Goal: Communication & Community: Participate in discussion

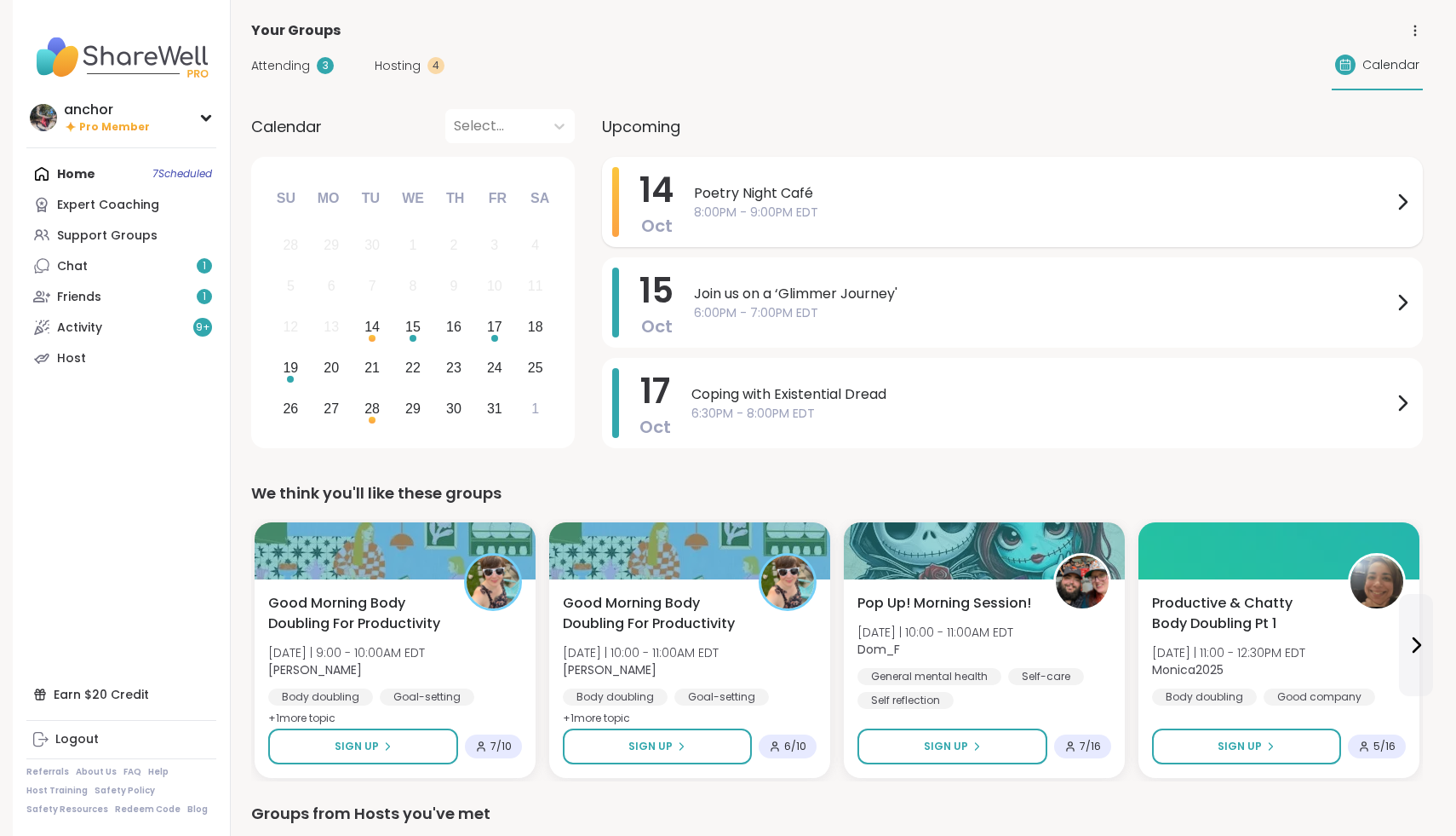
click at [912, 190] on span "Poetry Night Café" at bounding box center [1043, 193] width 698 height 20
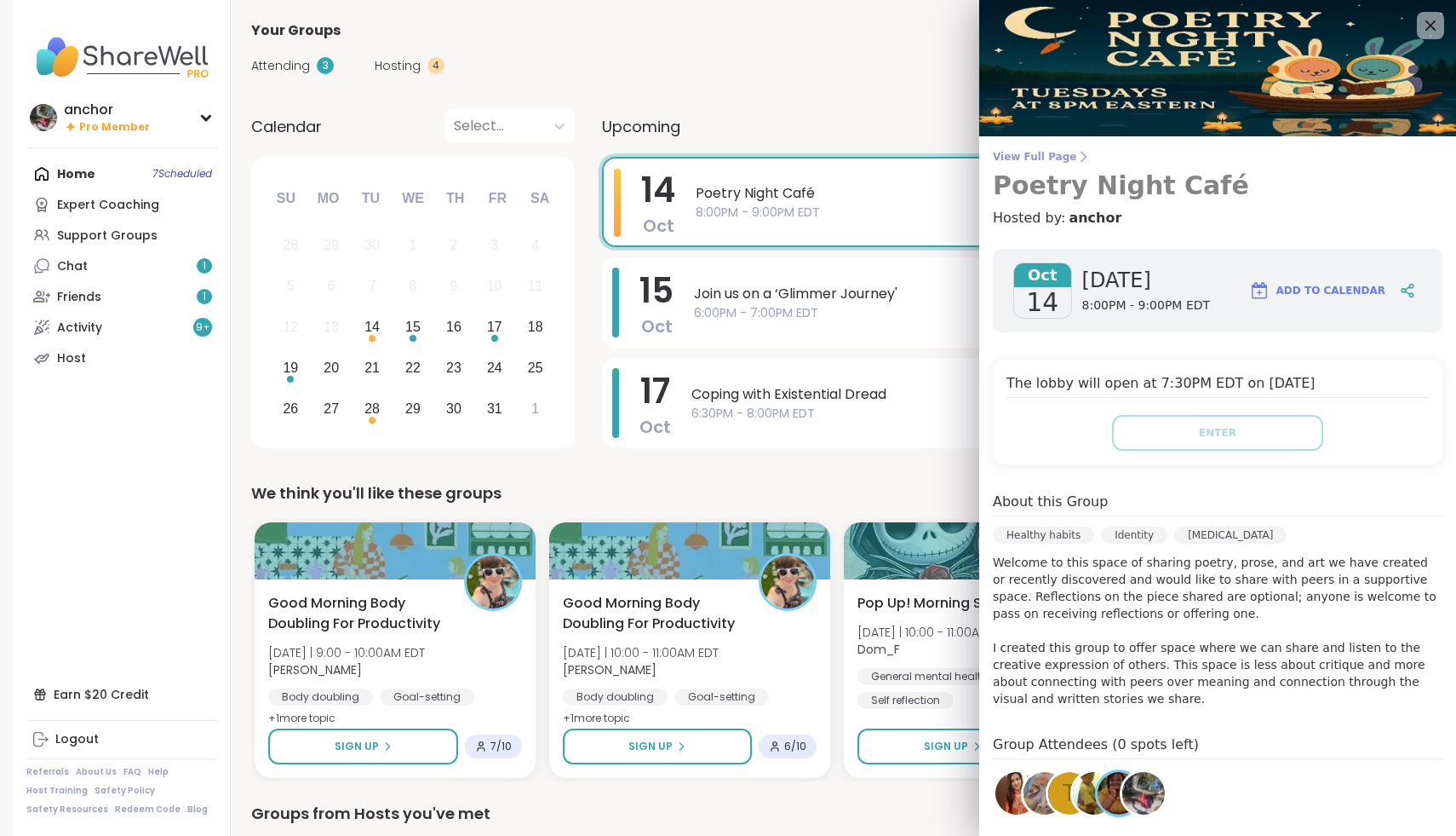
click at [1054, 154] on span "View Full Page" at bounding box center [1217, 156] width 450 height 14
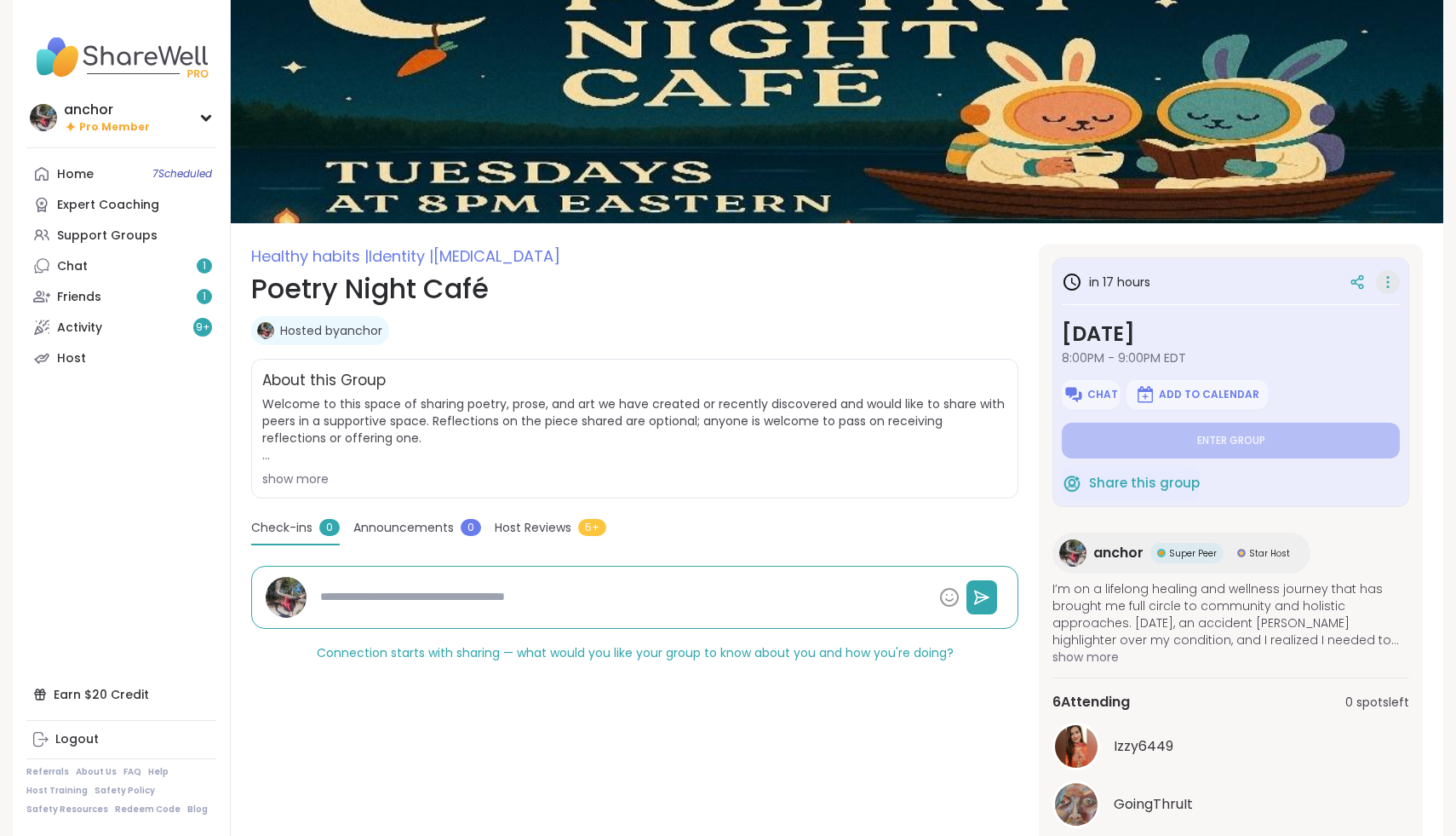
click at [1397, 286] on div at bounding box center [1388, 282] width 24 height 24
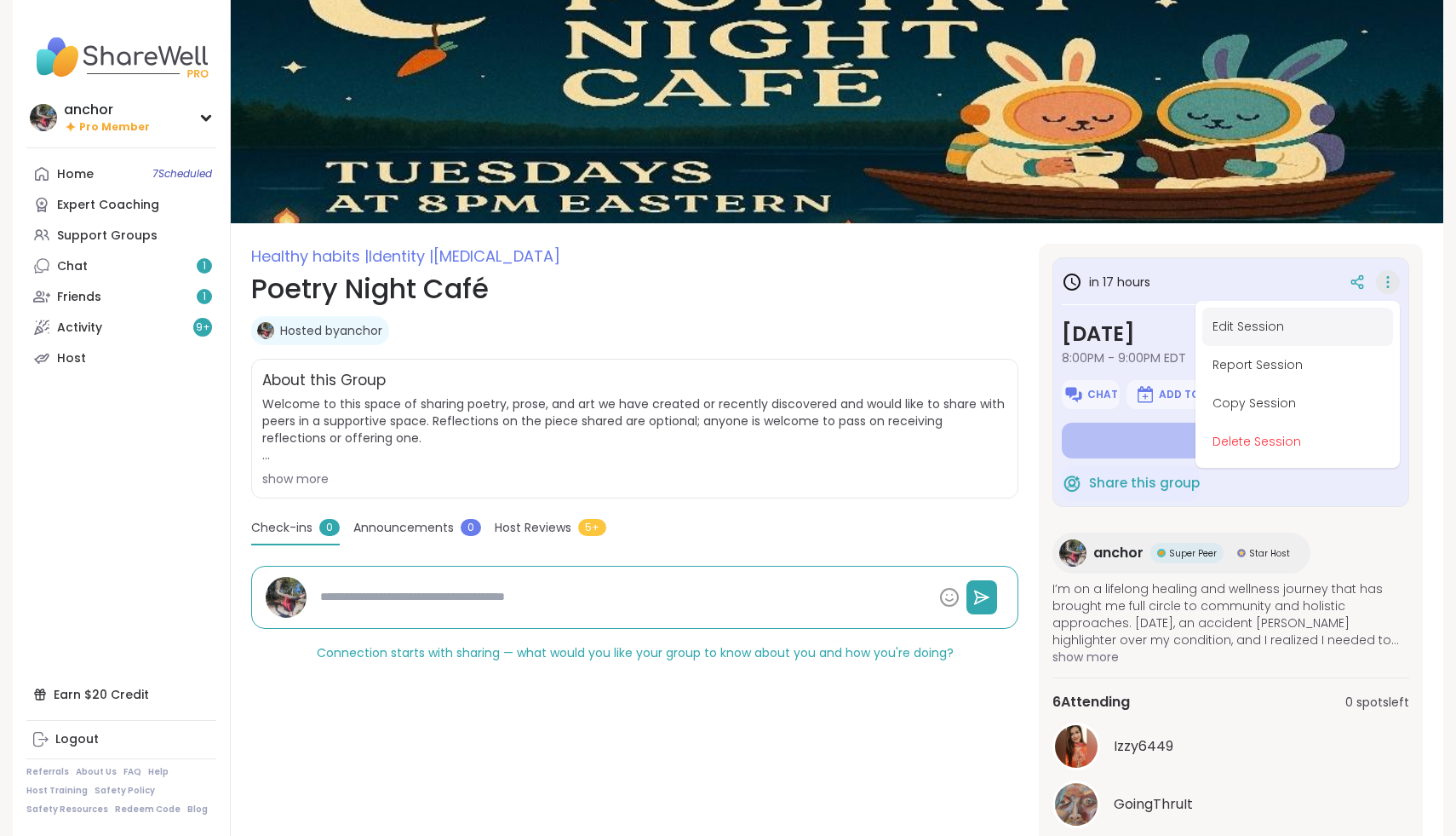
click at [1340, 326] on button "Edit Session" at bounding box center [1297, 327] width 191 height 38
type textarea "*"
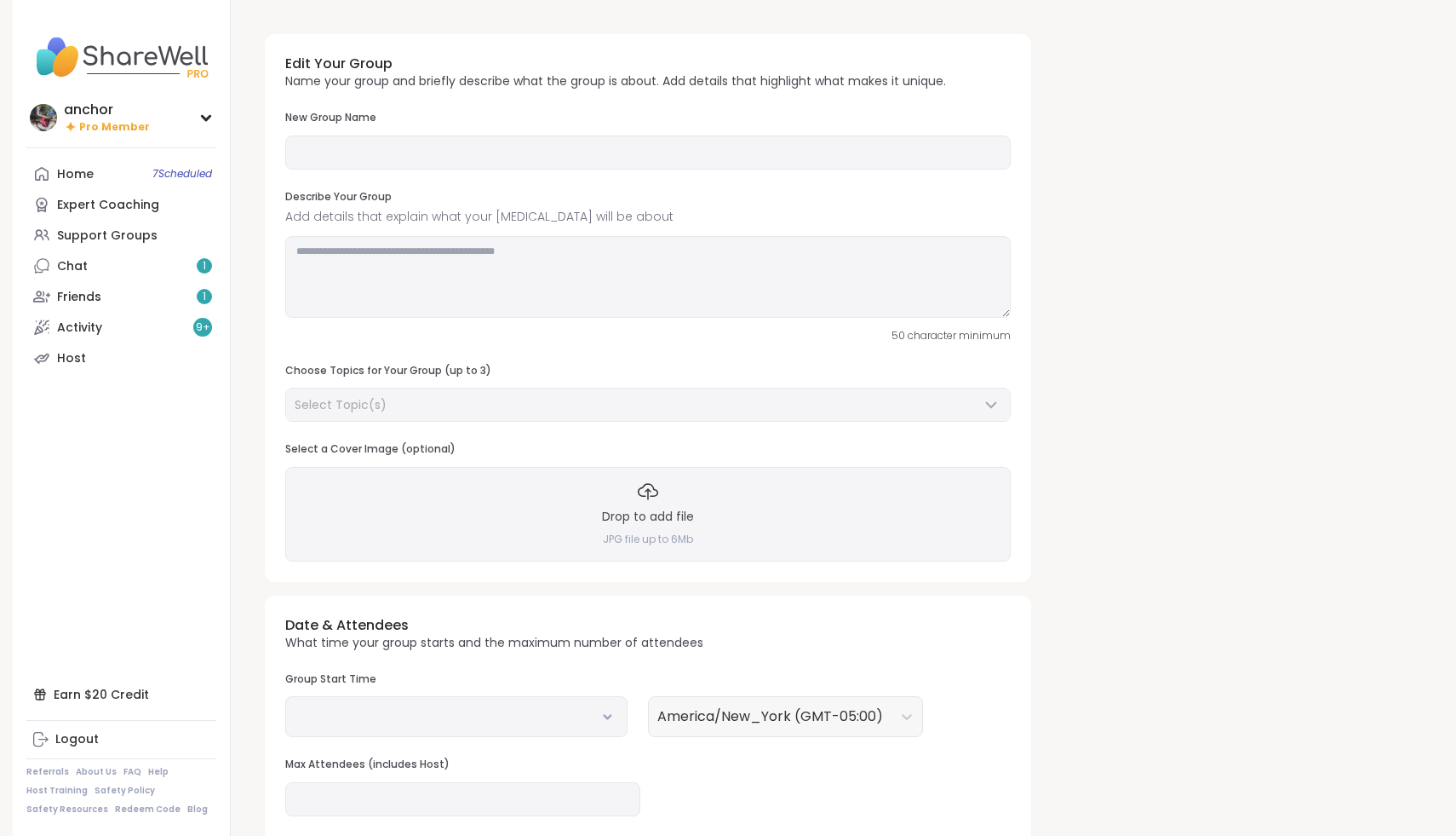
type input "**********"
type textarea "**********"
type input "*"
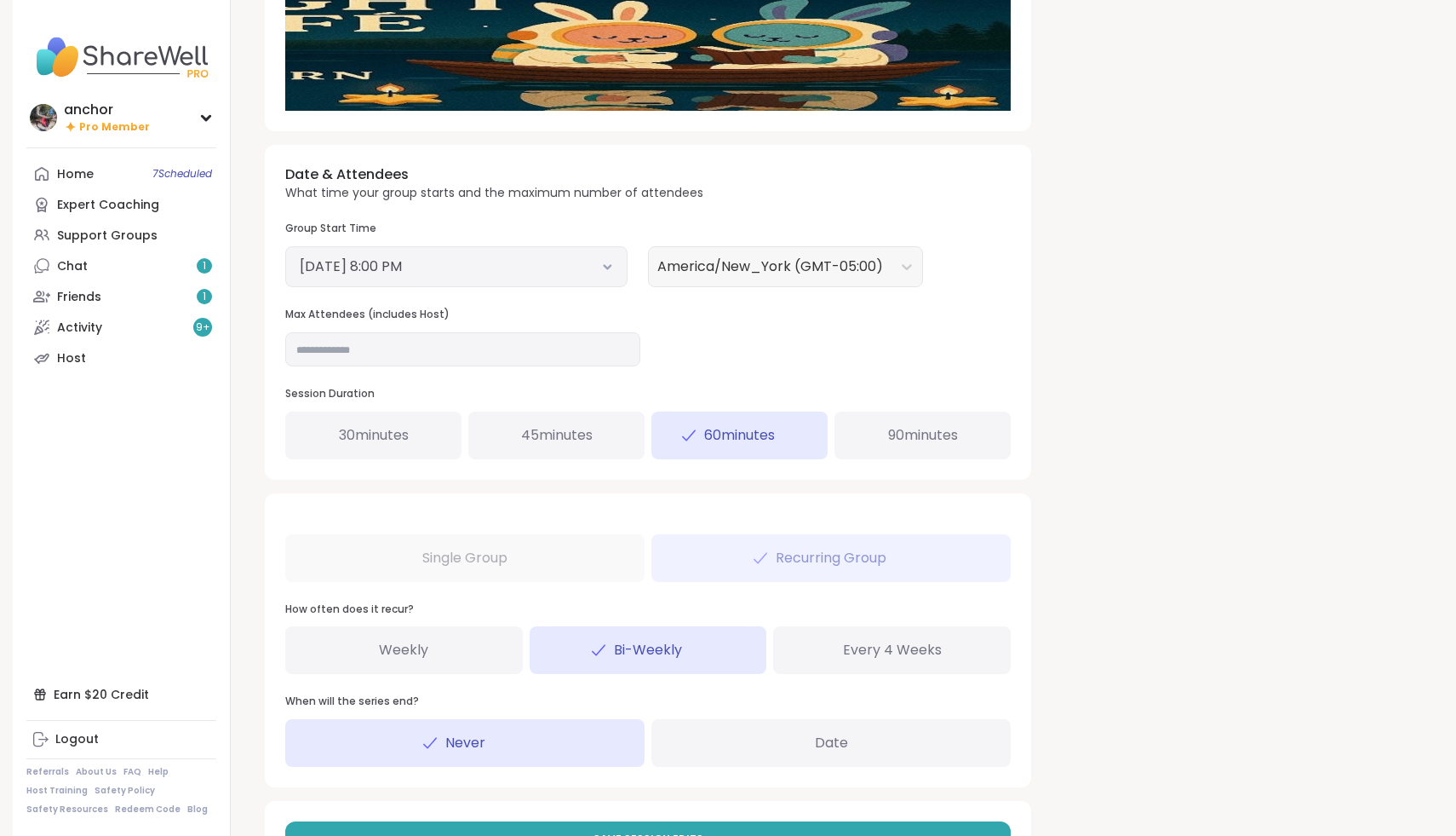
scroll to position [516, 0]
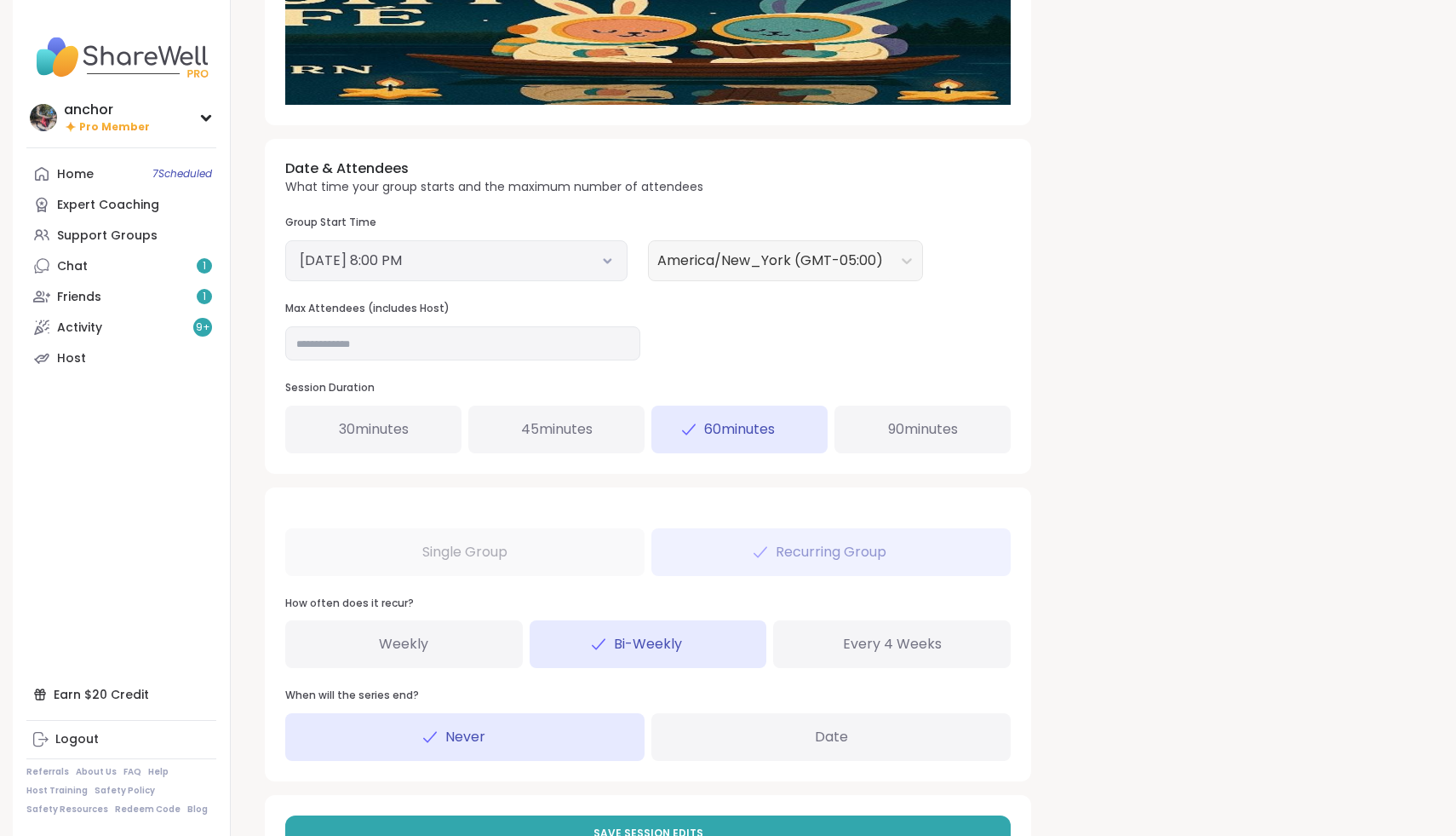
click at [608, 256] on button "[DATE] 8:00 PM" at bounding box center [457, 260] width 314 height 20
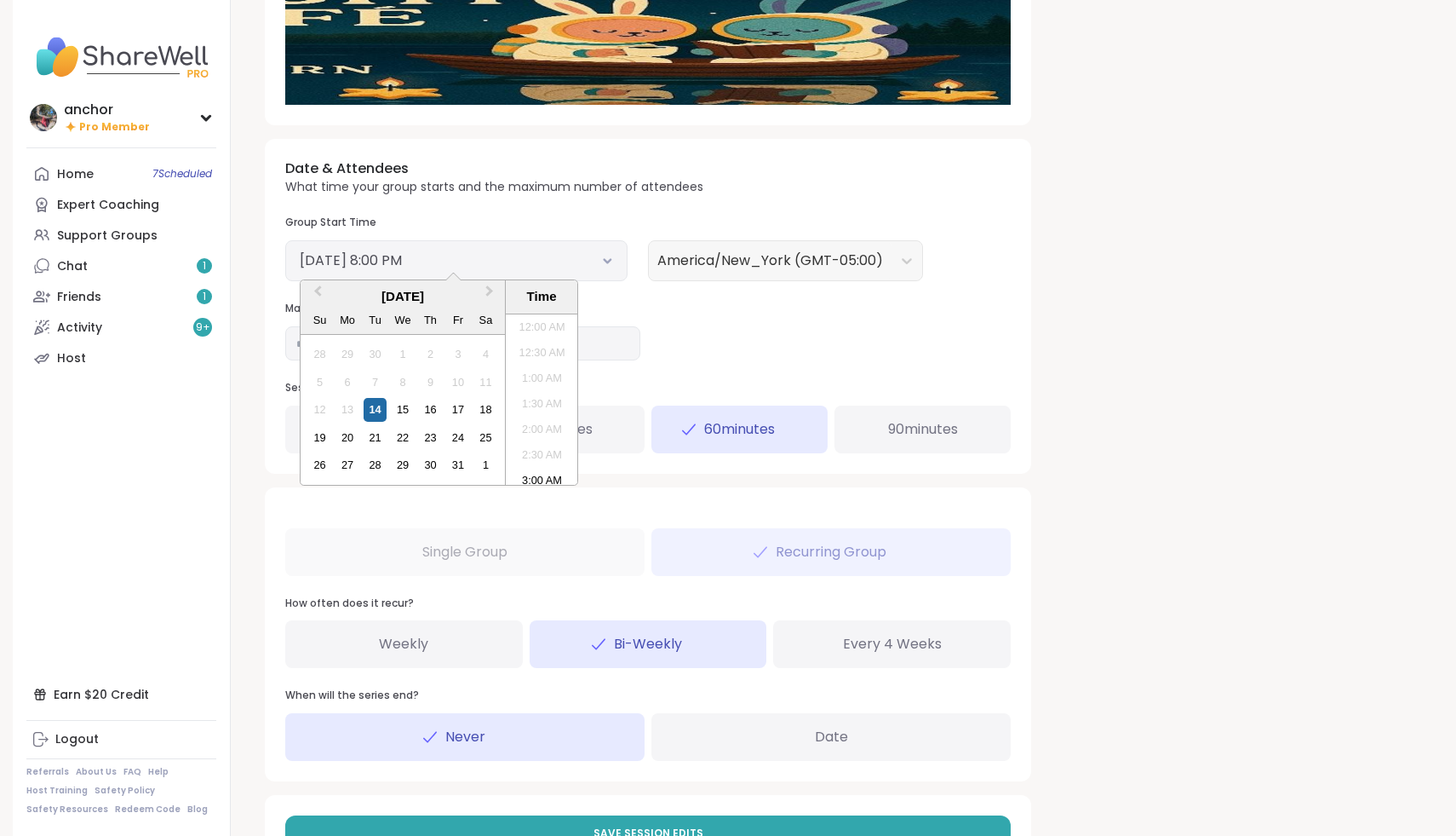
scroll to position [950, 0]
click at [373, 433] on div "21" at bounding box center [375, 437] width 23 height 23
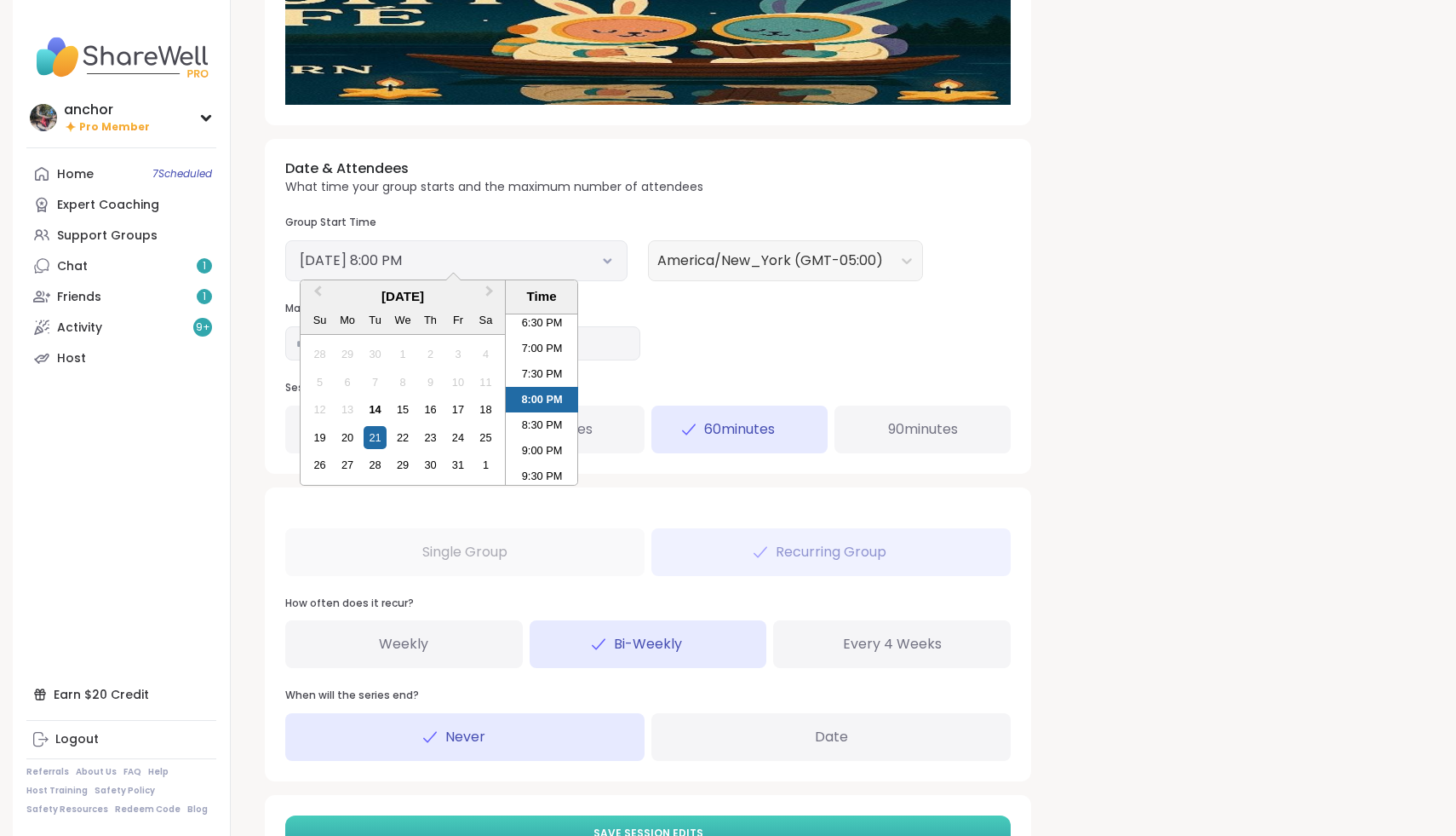
scroll to position [582, 0]
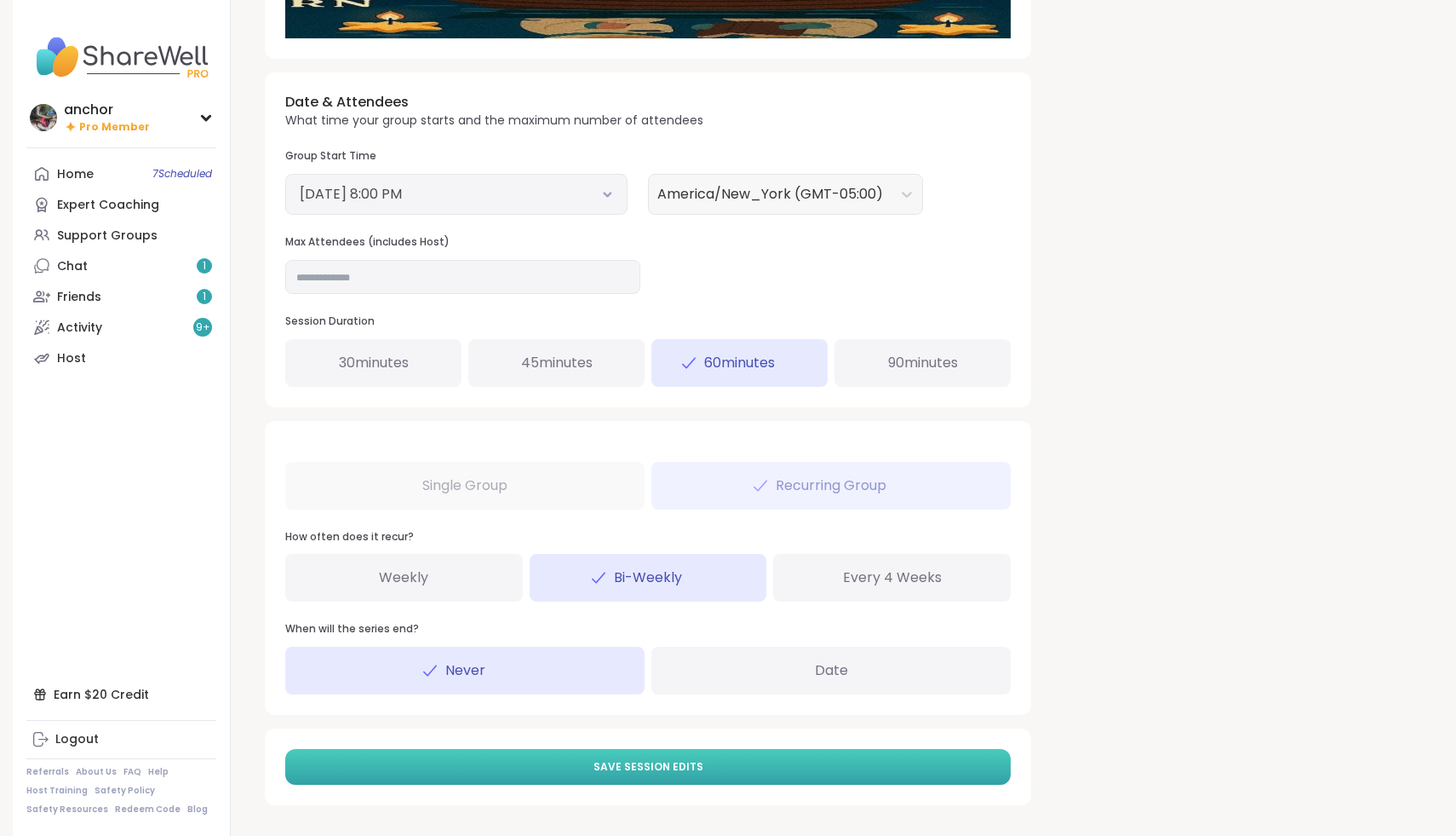
click at [472, 753] on button "Save Session Edits" at bounding box center [648, 767] width 725 height 36
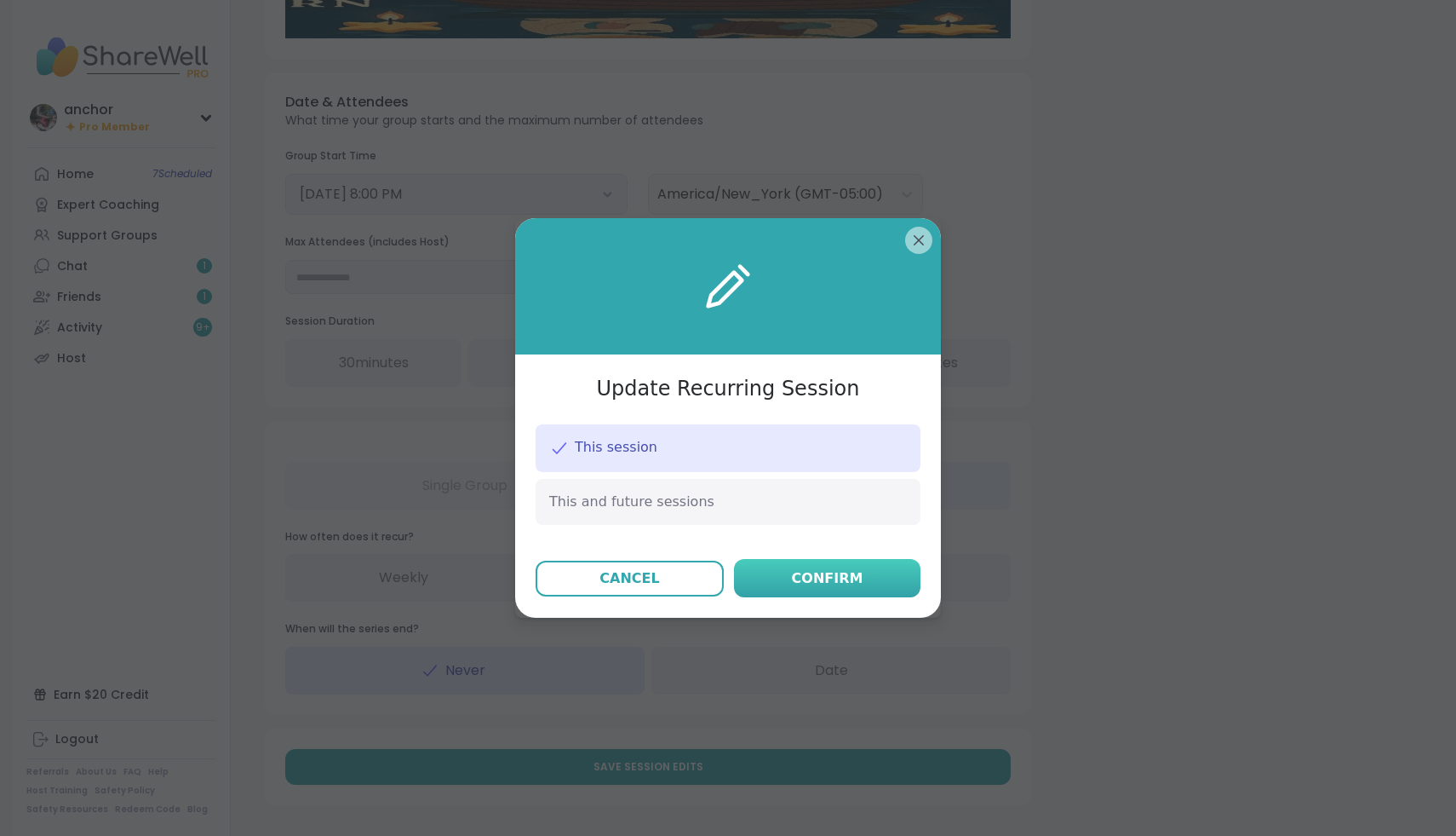
click at [876, 580] on button "Confirm" at bounding box center [827, 578] width 186 height 38
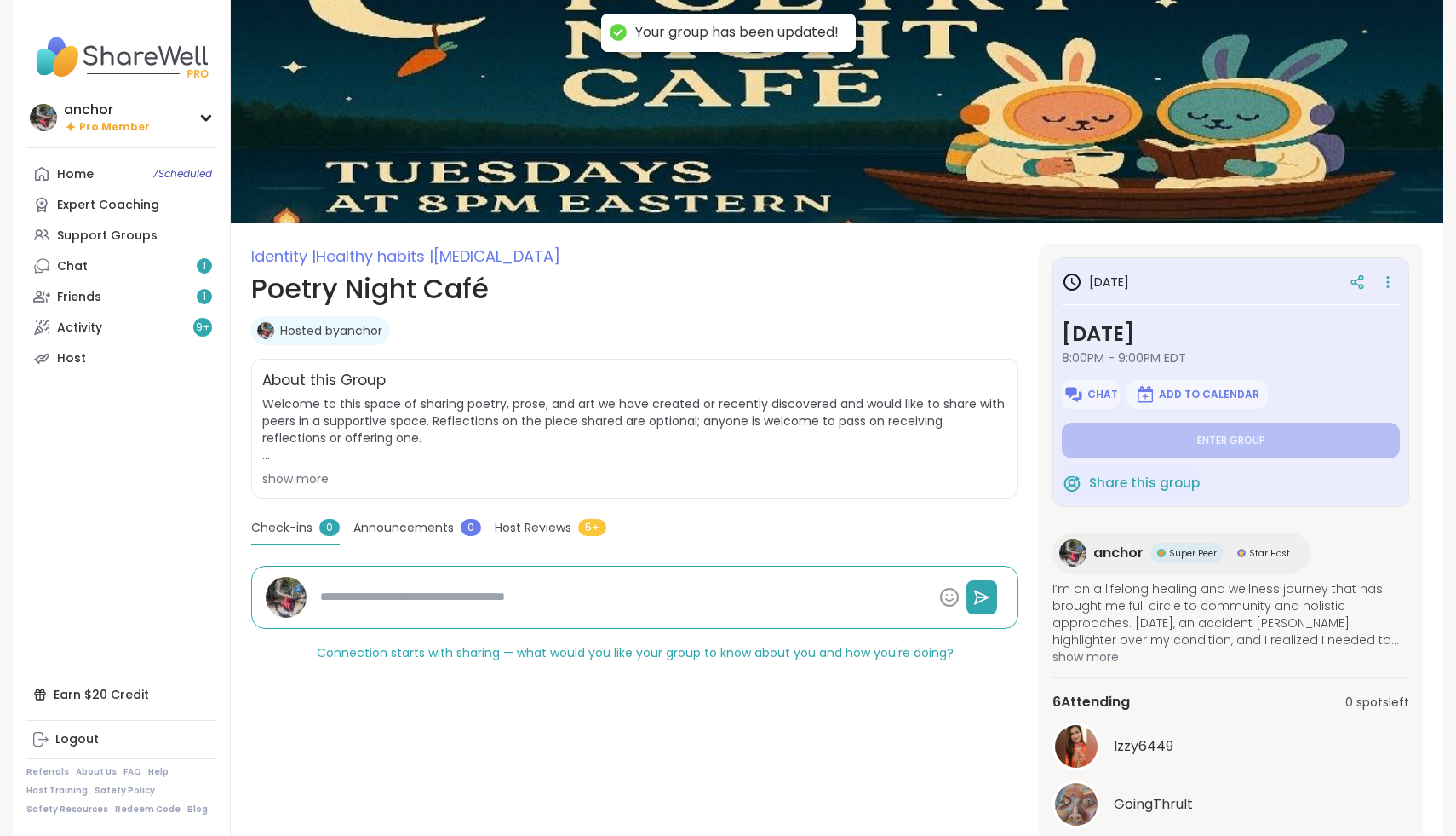
type textarea "*"
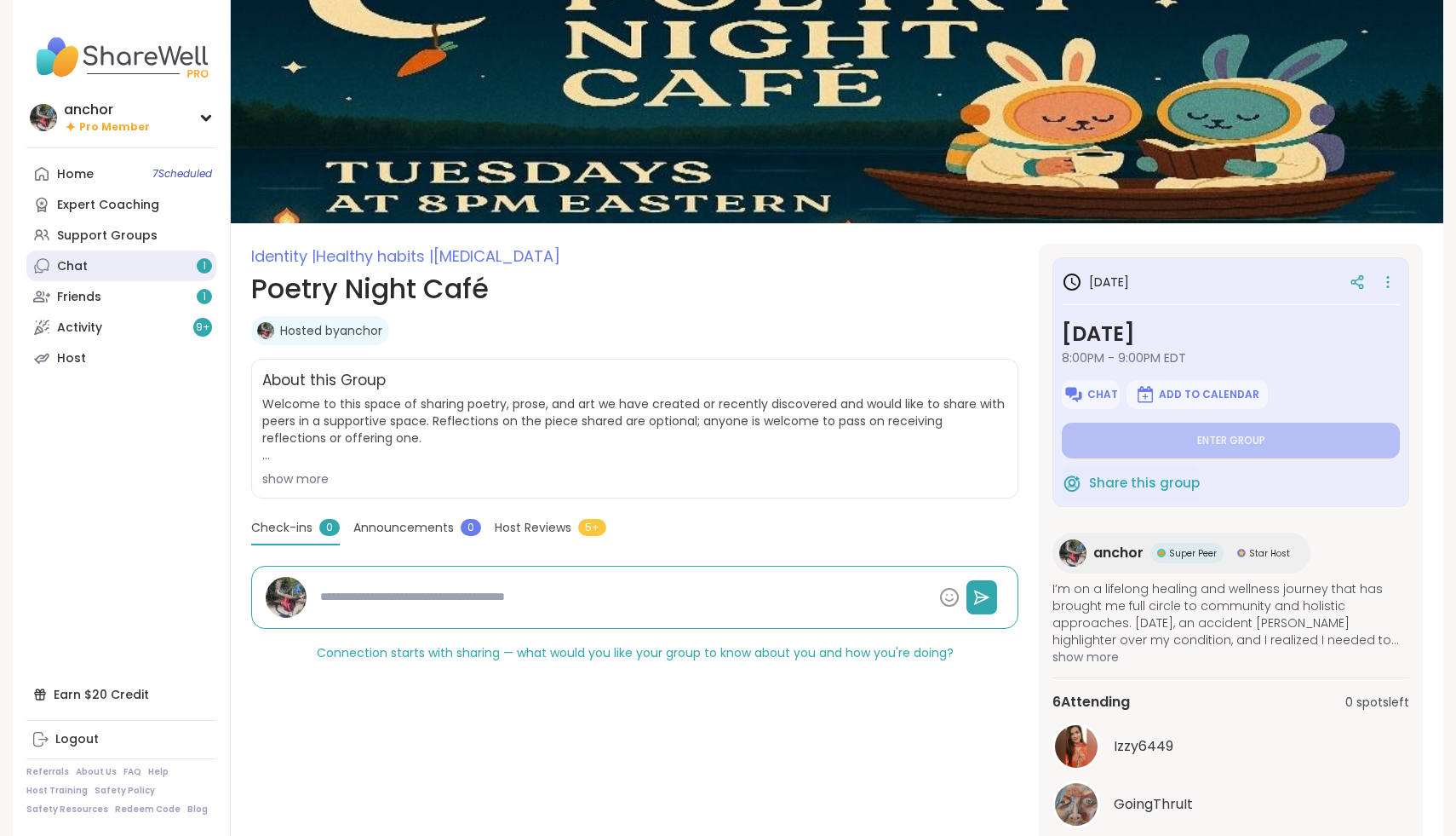
click at [144, 275] on link "Chat 1" at bounding box center [121, 266] width 190 height 31
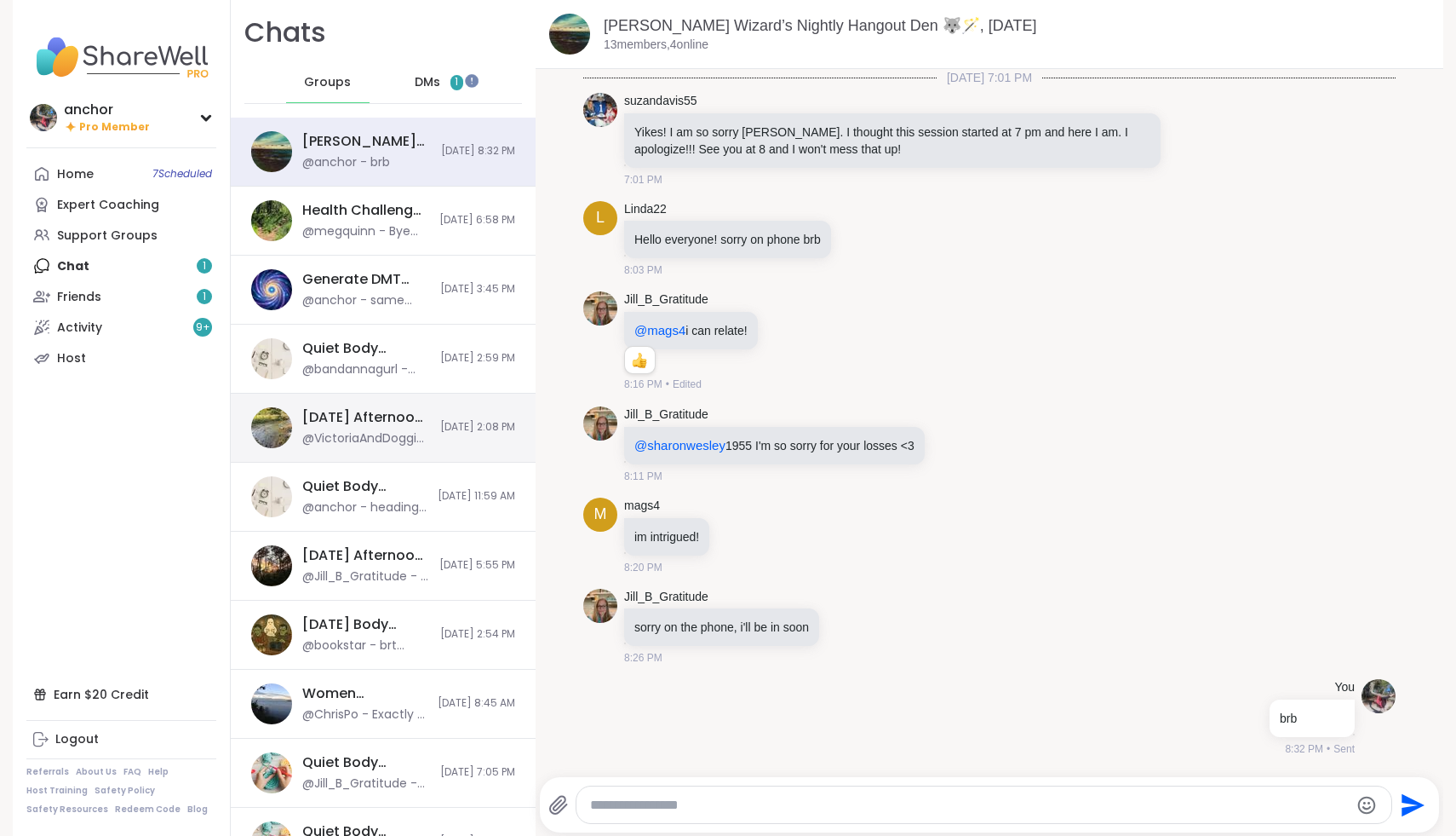
scroll to position [360, 0]
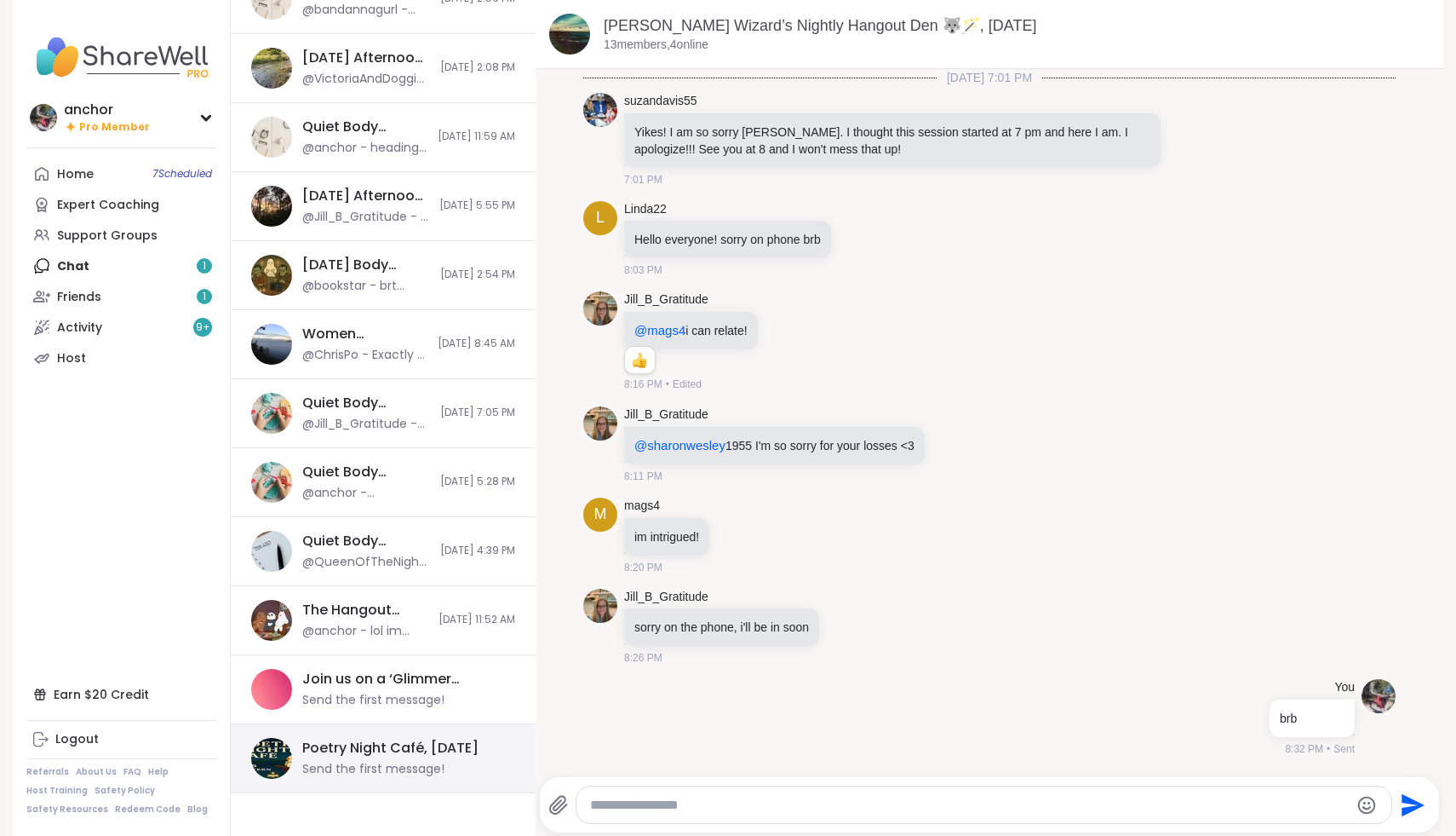
click at [357, 738] on div "Poetry Night Café, [DATE]" at bounding box center [390, 747] width 176 height 19
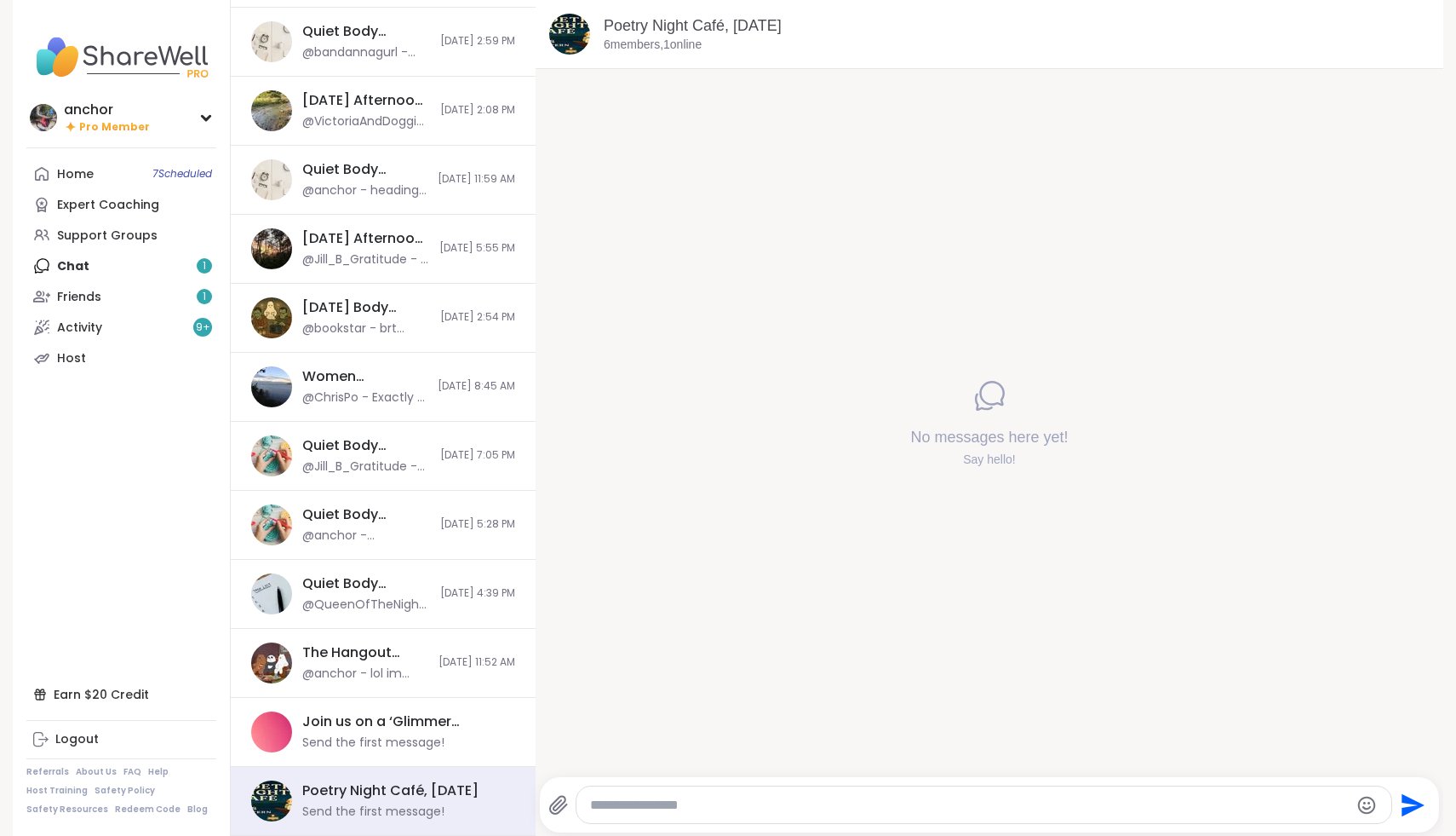
click at [602, 795] on div at bounding box center [983, 805] width 814 height 37
click at [614, 799] on textarea "Type your message" at bounding box center [969, 805] width 758 height 17
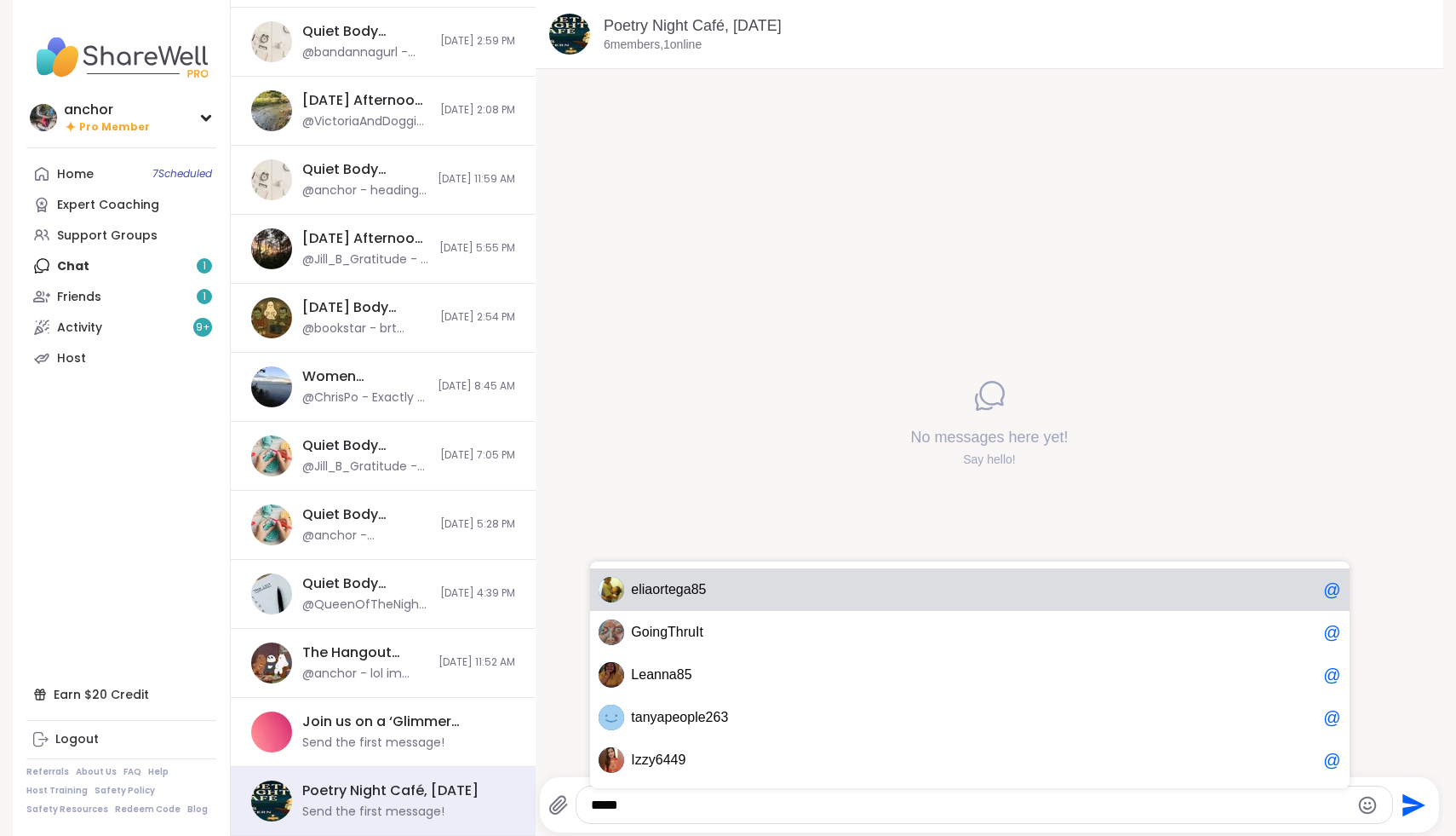
click at [723, 583] on span "e l i a o r t e g a 8 5" at bounding box center [973, 590] width 685 height 17
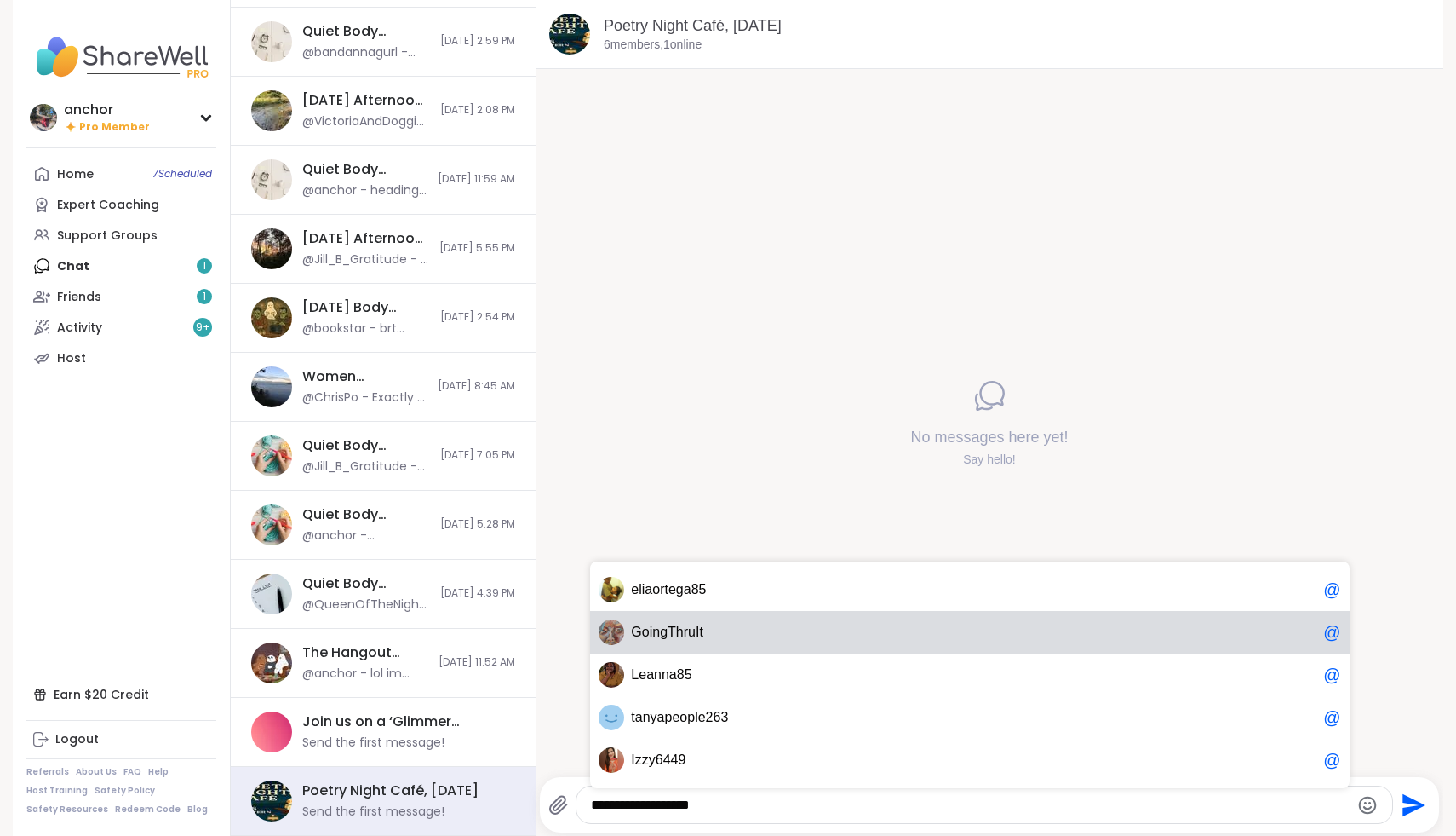
click at [710, 635] on span "G o i n g T h r u I t" at bounding box center [973, 632] width 685 height 17
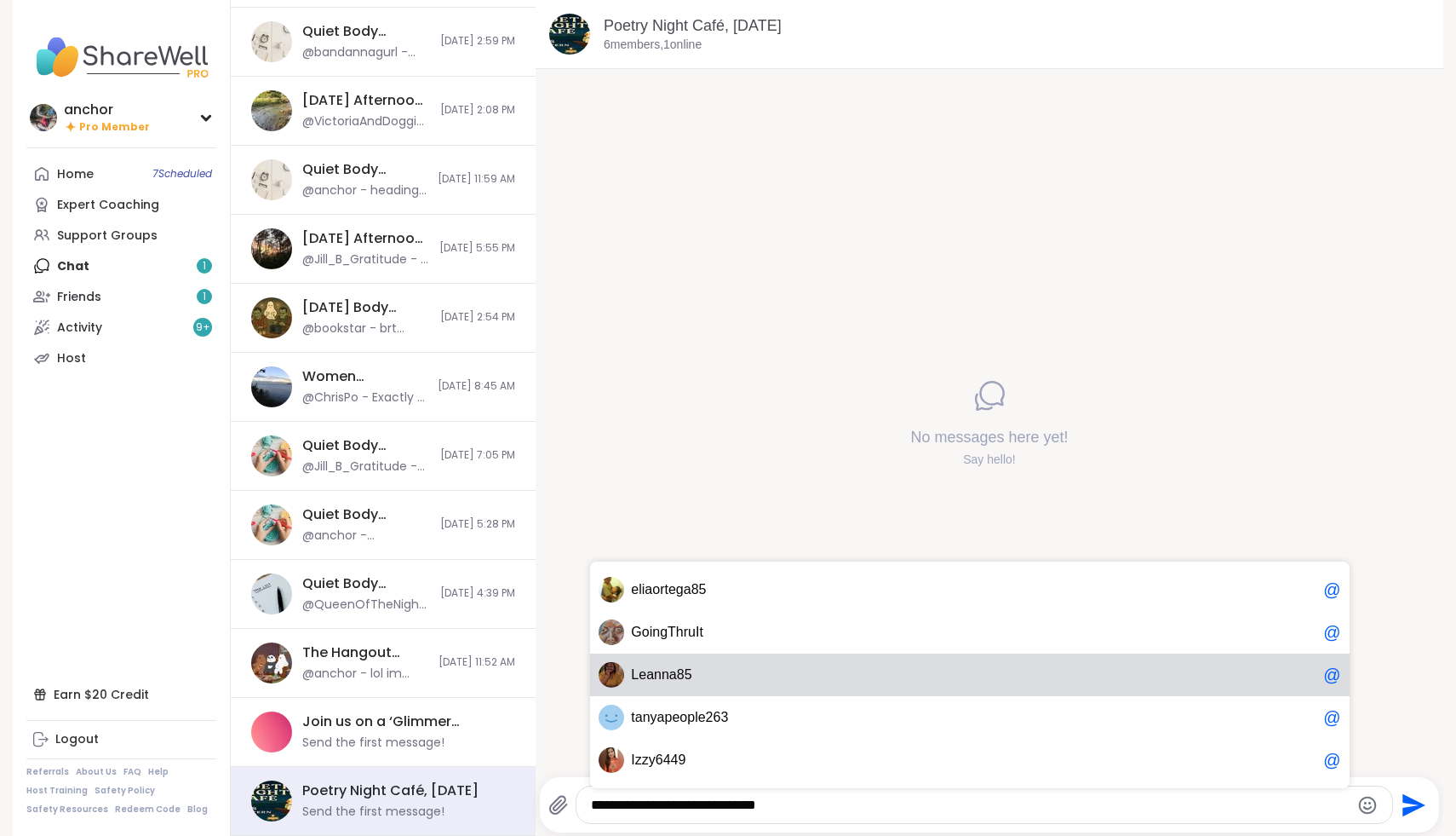
click at [709, 681] on span "L e a n n a 8 5" at bounding box center [973, 674] width 685 height 17
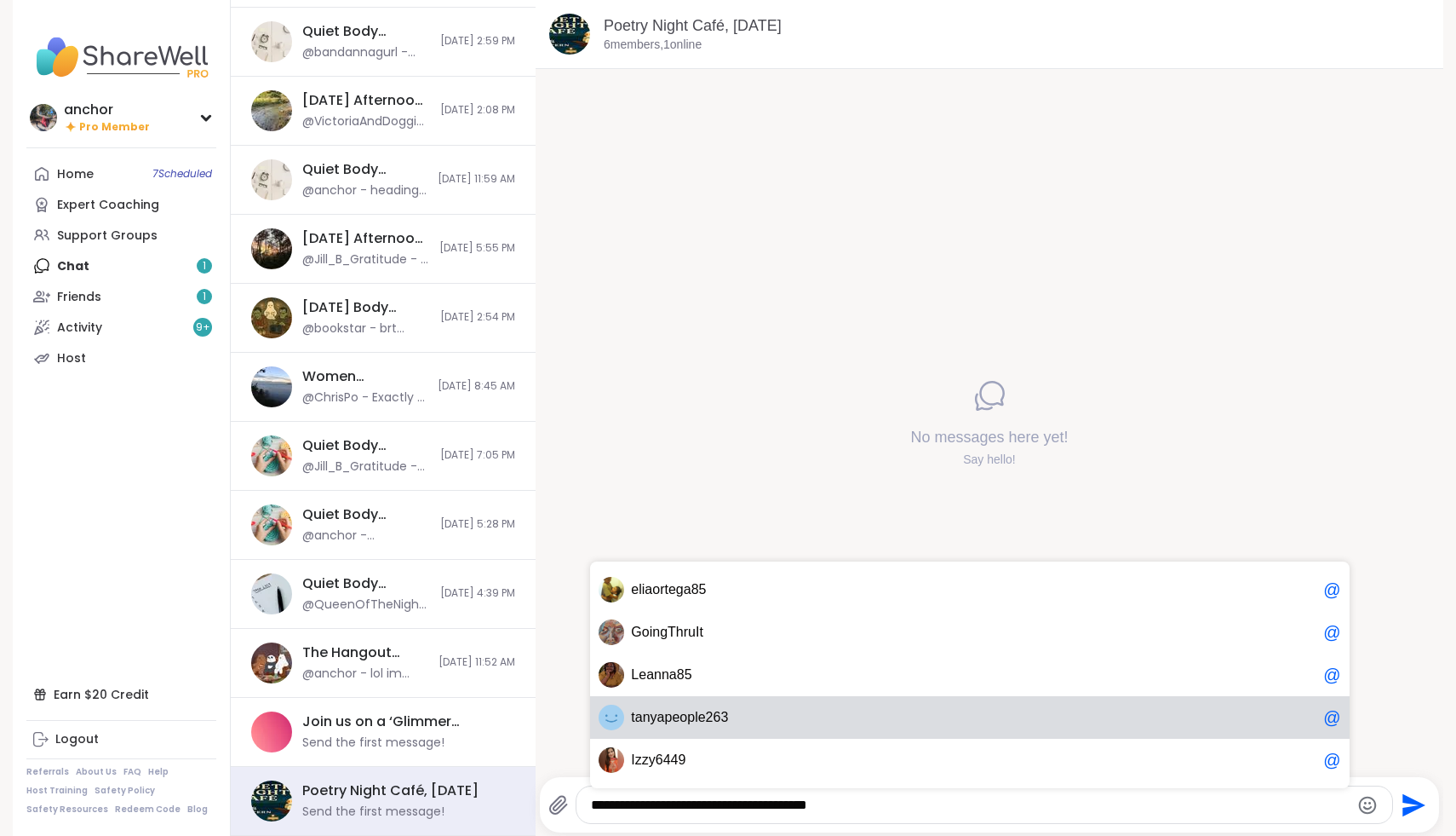
click at [707, 709] on span "2" at bounding box center [710, 717] width 7 height 17
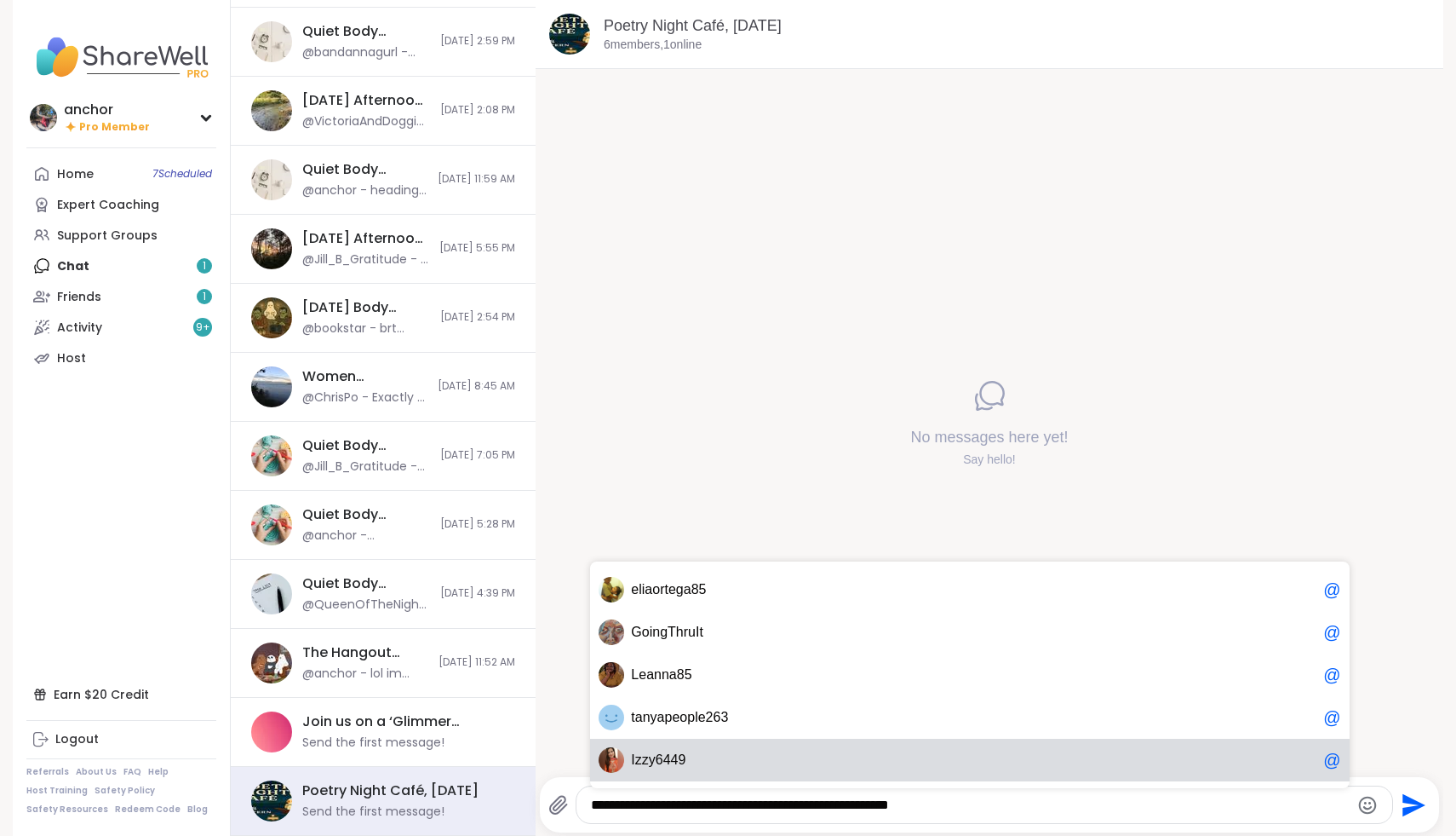
click at [704, 765] on span "I z z y 6 4 4 9" at bounding box center [973, 759] width 685 height 17
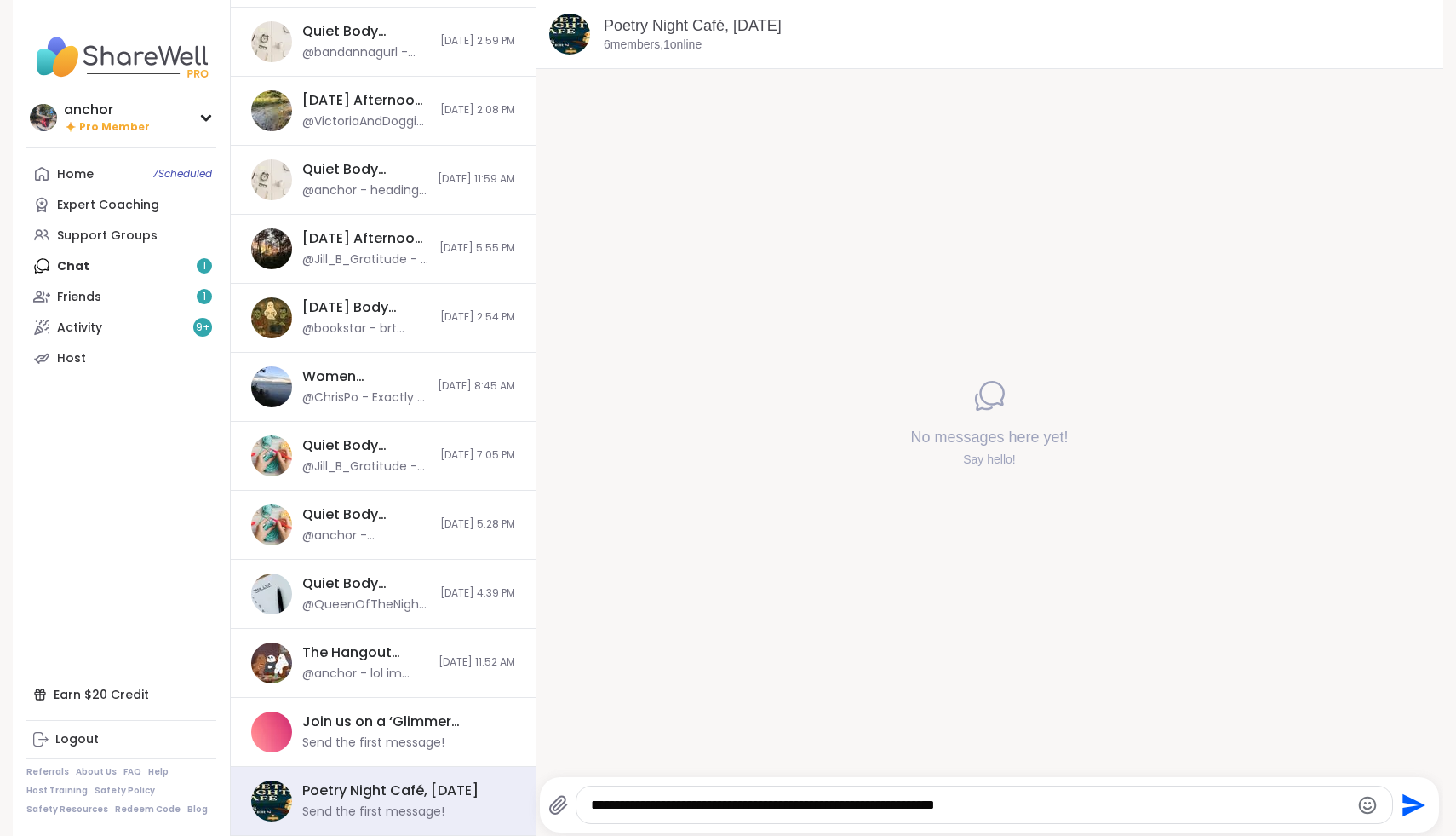
click at [609, 807] on textarea "**********" at bounding box center [970, 805] width 758 height 17
click at [1164, 803] on textarea "**********" at bounding box center [970, 805] width 758 height 17
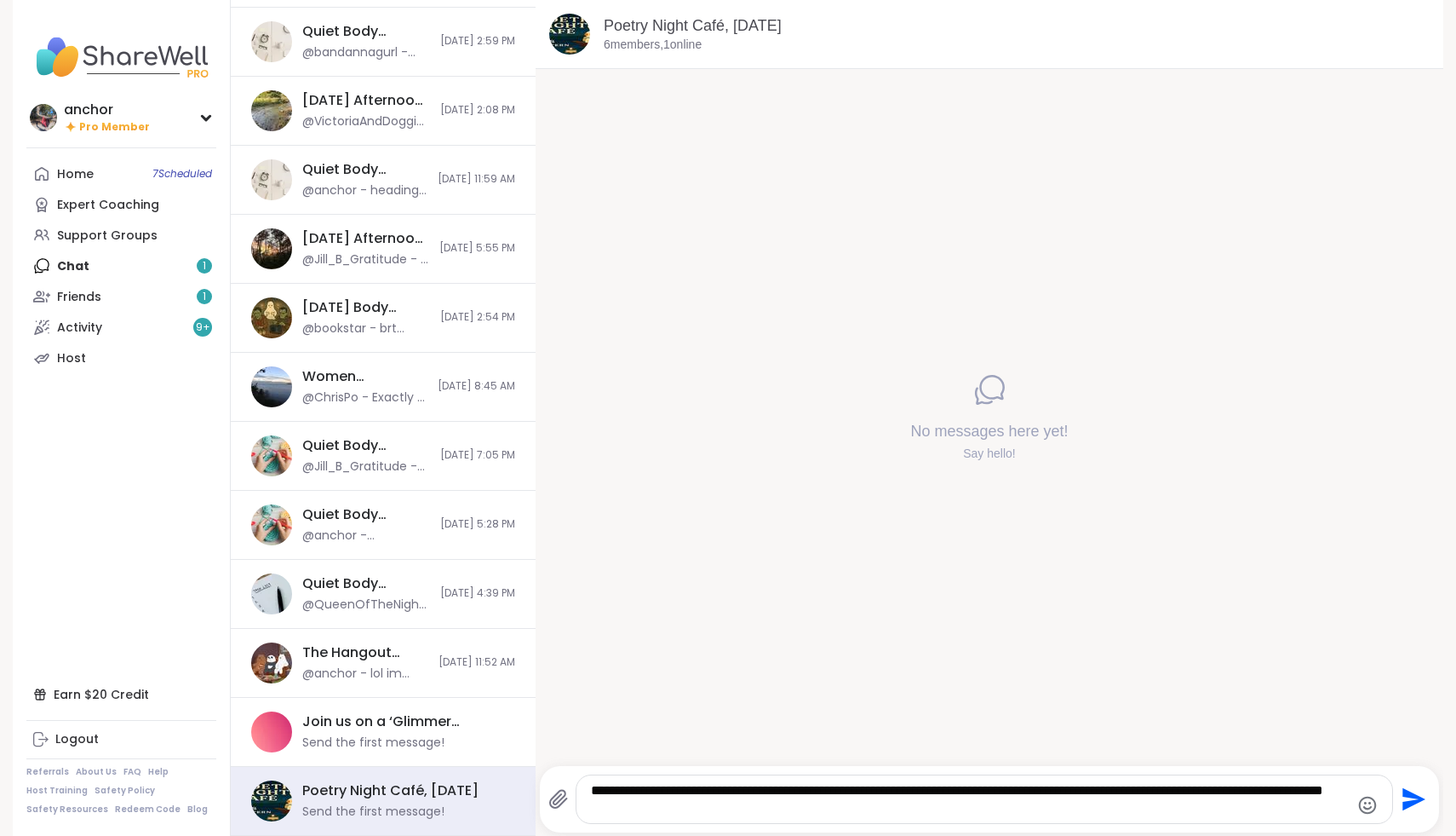
click at [763, 810] on textarea "**********" at bounding box center [970, 799] width 758 height 34
type textarea "**********"
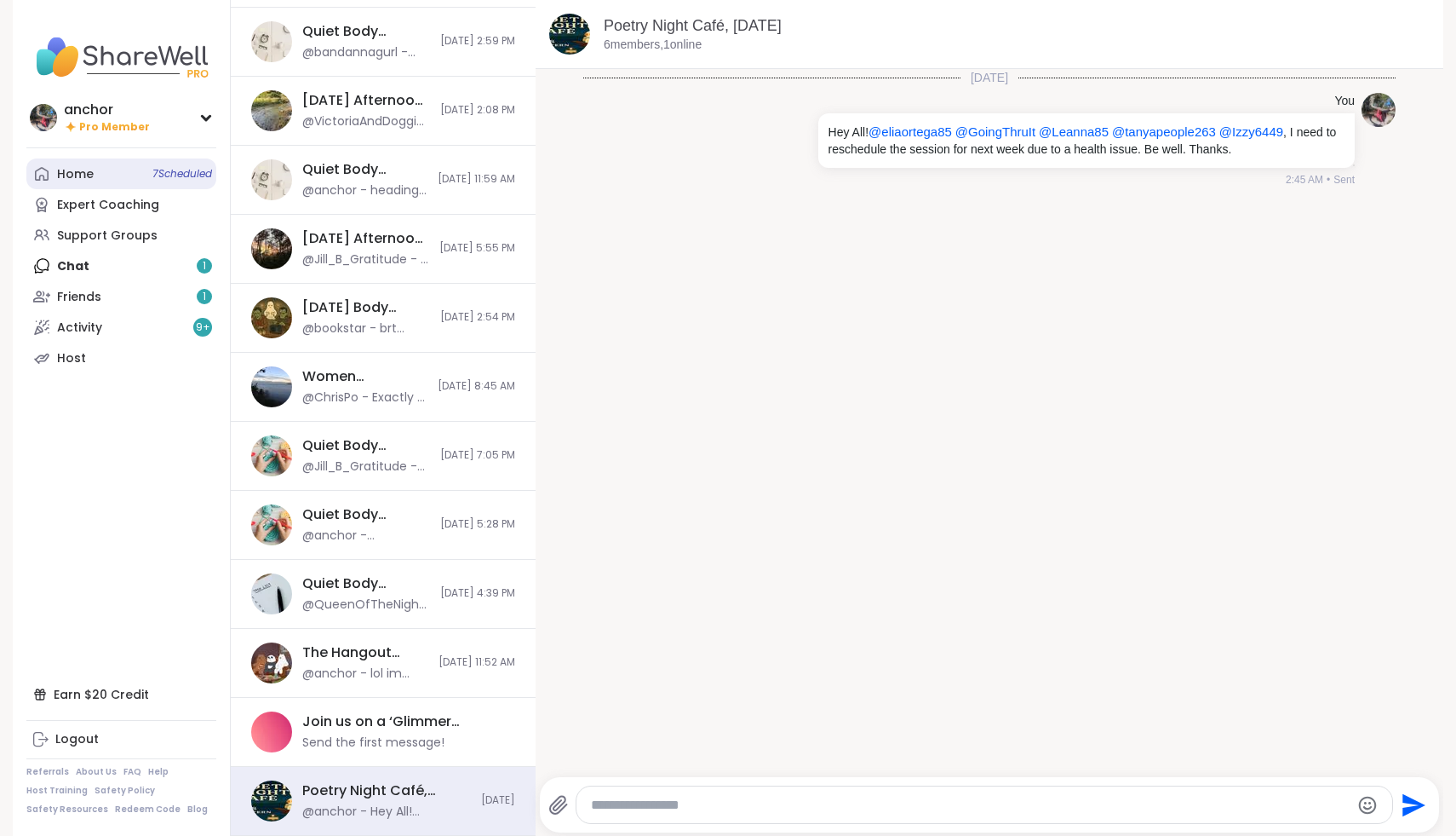
click at [75, 179] on div "Home 7 Scheduled" at bounding box center [76, 174] width 36 height 17
